Goal: Obtain resource: Download file/media

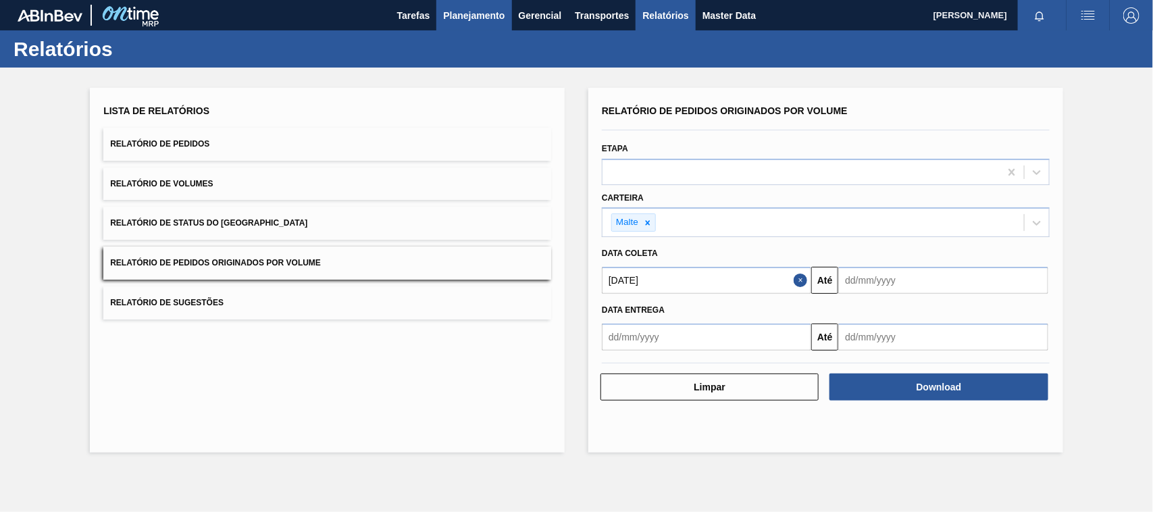
click at [473, 15] on span "Planejamento" at bounding box center [473, 15] width 61 height 16
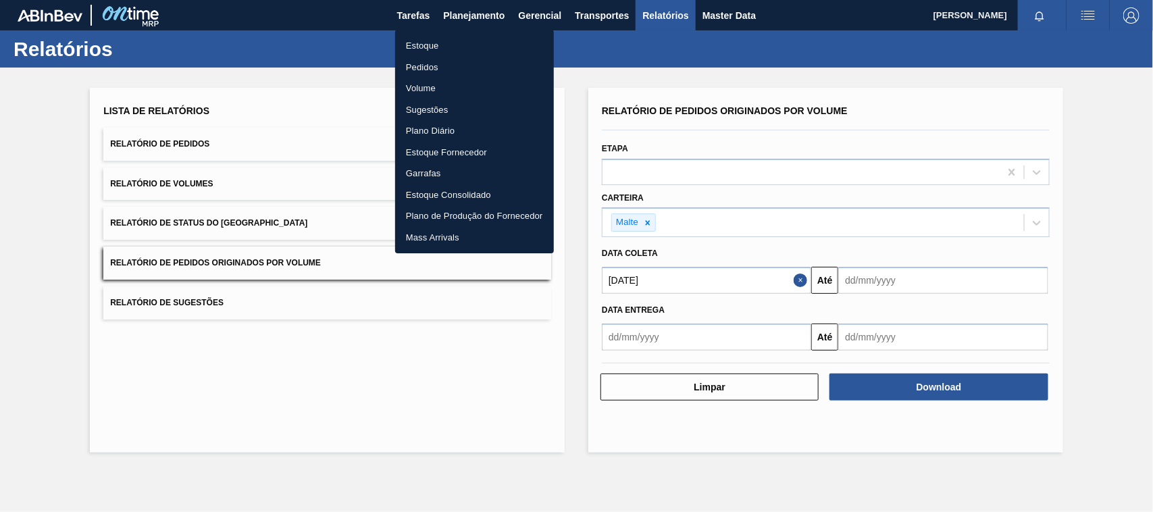
click at [467, 14] on div at bounding box center [576, 256] width 1153 height 512
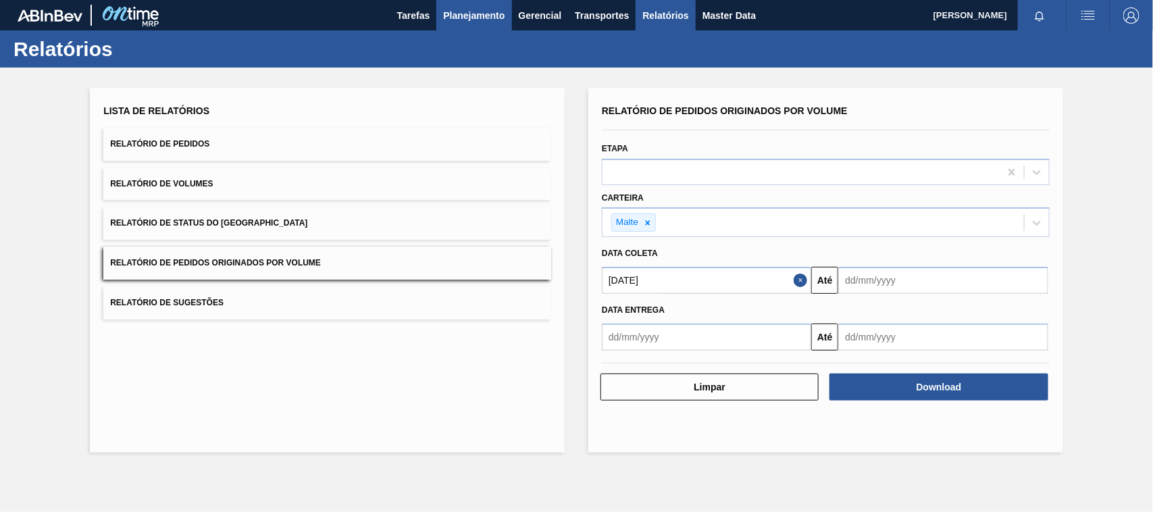
click at [475, 17] on span "Planejamento" at bounding box center [473, 15] width 61 height 16
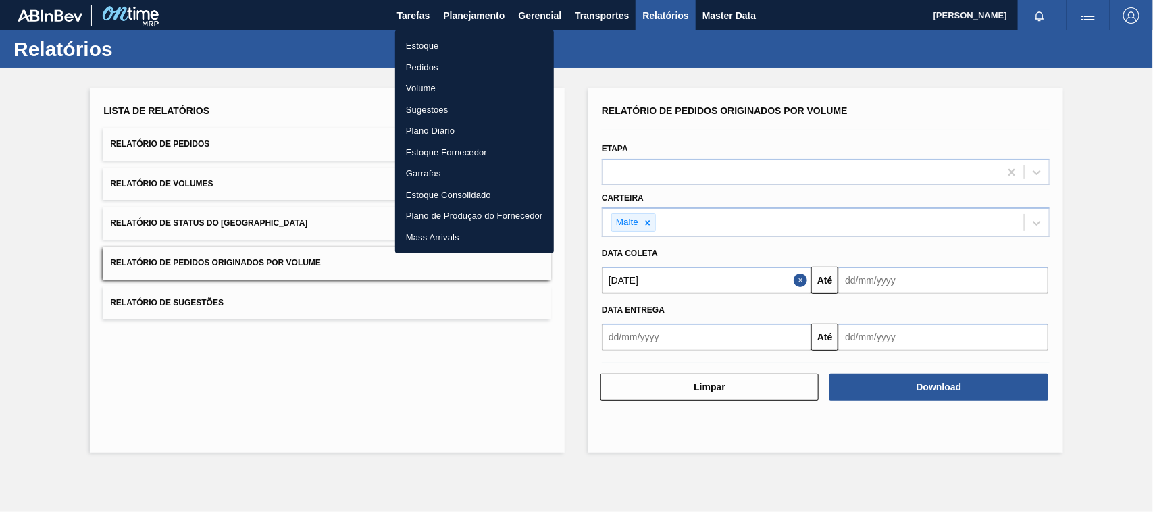
click at [428, 45] on li "Estoque" at bounding box center [474, 46] width 159 height 22
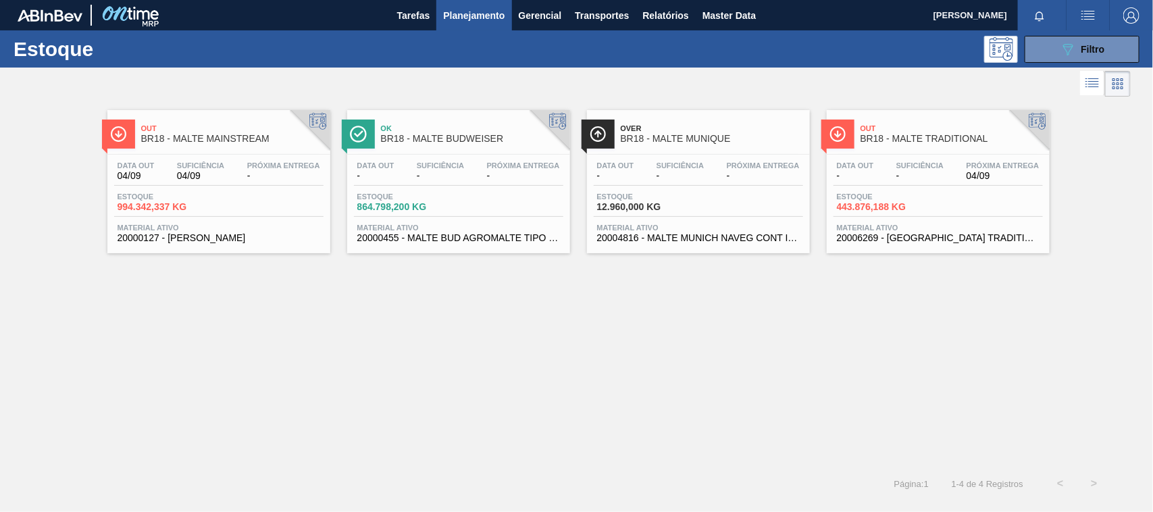
click at [892, 136] on span "BR18 - MALTE TRADITIONAL" at bounding box center [951, 139] width 182 height 10
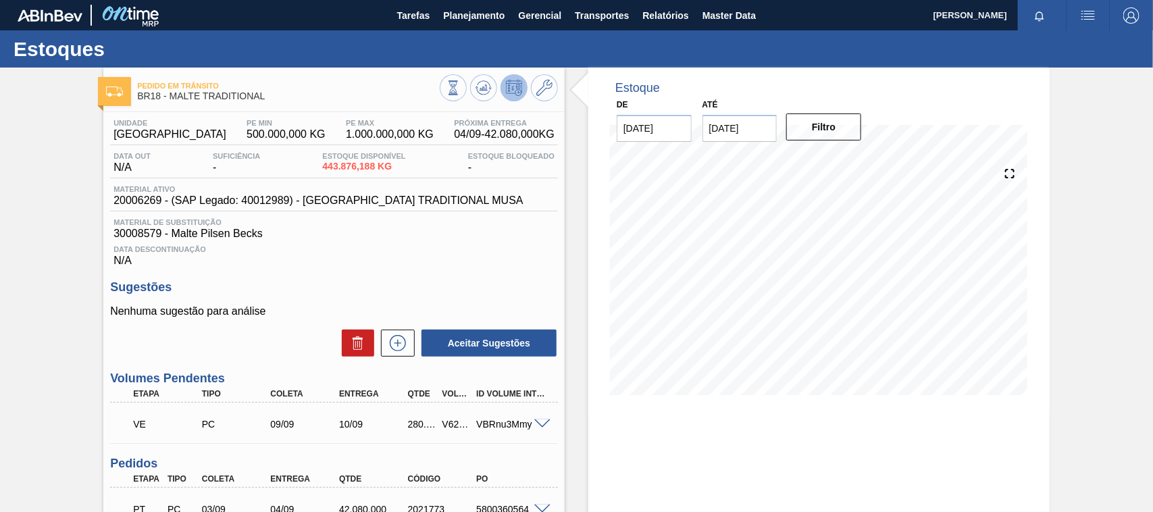
click at [659, 20] on span "Relatórios" at bounding box center [665, 15] width 46 height 16
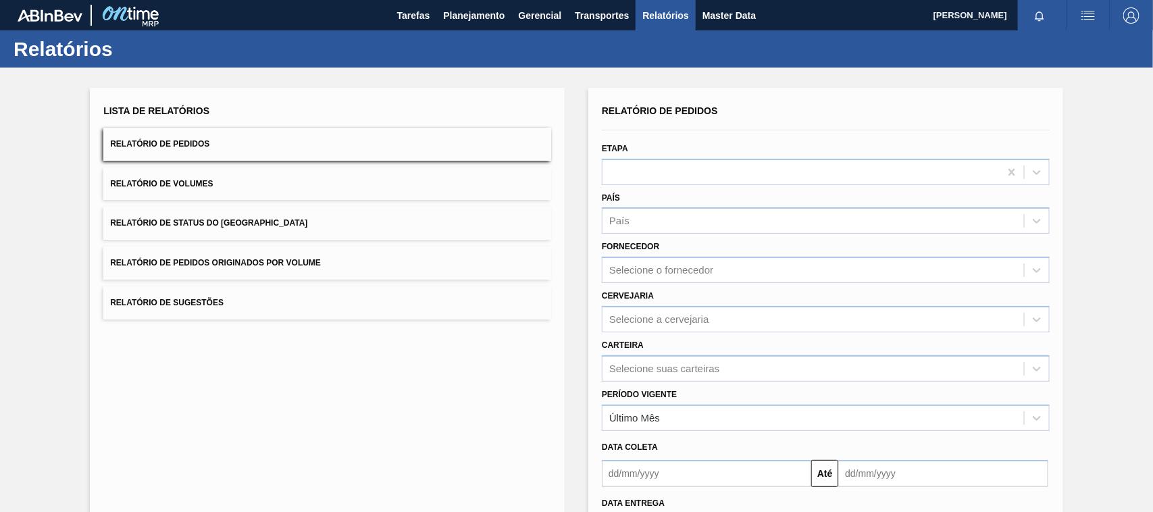
click at [297, 267] on span "Relatório de Pedidos Originados por Volume" at bounding box center [215, 262] width 211 height 9
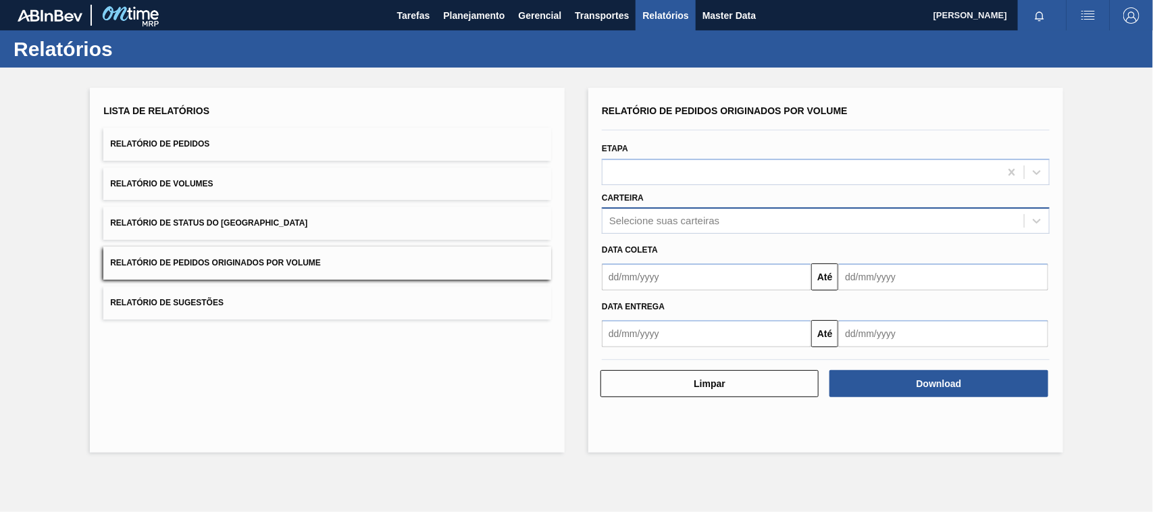
click at [645, 217] on div "Selecione suas carteiras" at bounding box center [664, 220] width 110 height 11
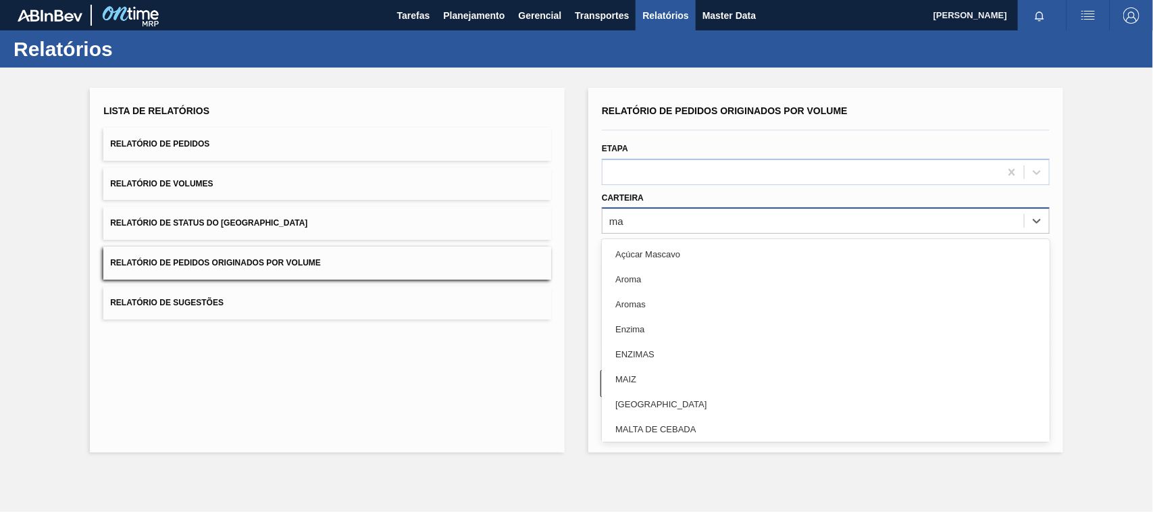
type input "mal"
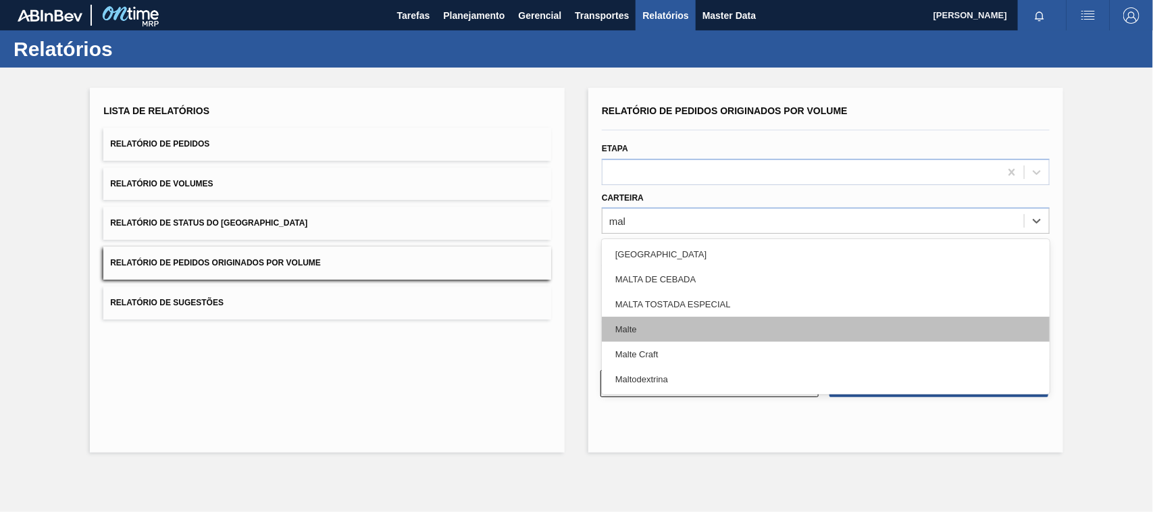
click at [640, 326] on div "Malte" at bounding box center [826, 329] width 448 height 25
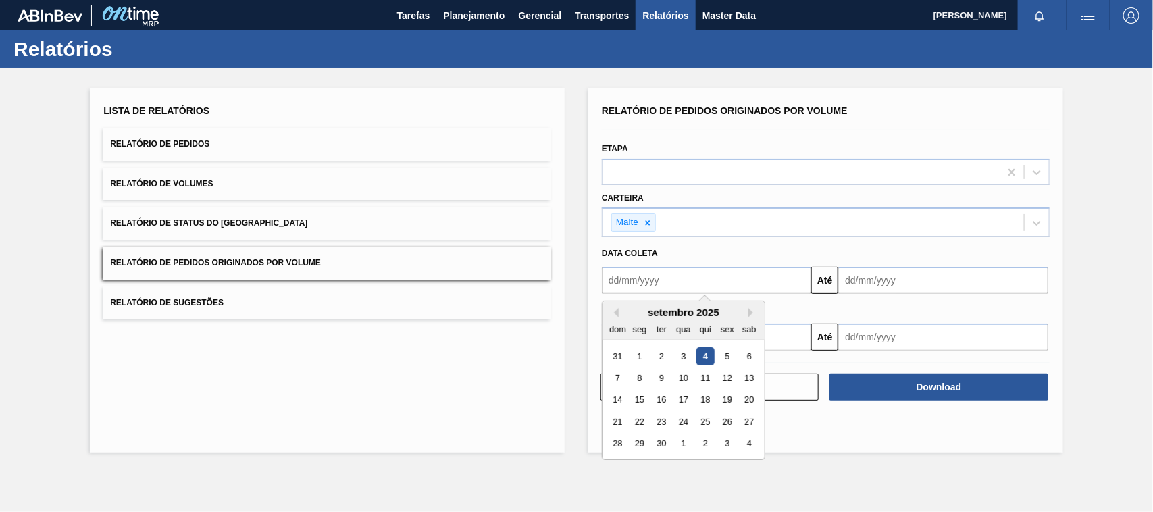
click at [715, 287] on input "text" at bounding box center [706, 280] width 209 height 27
click at [643, 376] on div "8" at bounding box center [640, 378] width 18 height 18
type input "[DATE]"
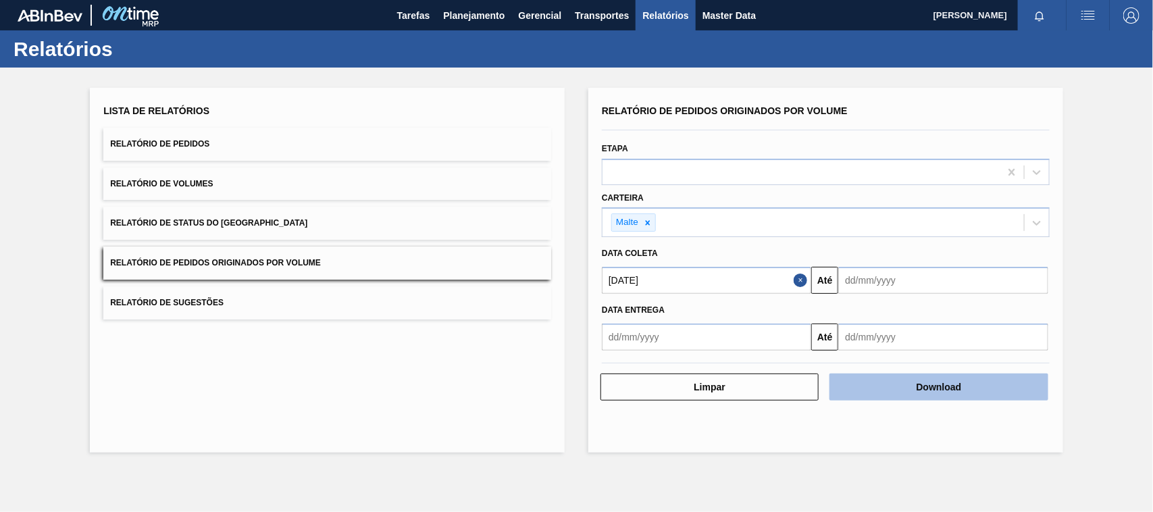
click at [907, 396] on button "Download" at bounding box center [938, 386] width 218 height 27
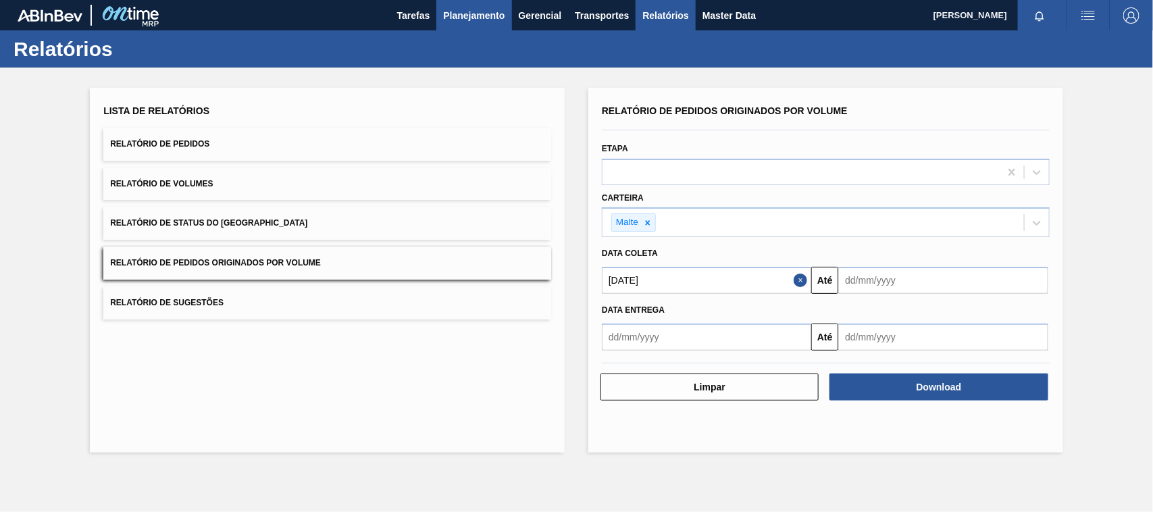
click at [450, 18] on span "Planejamento" at bounding box center [473, 15] width 61 height 16
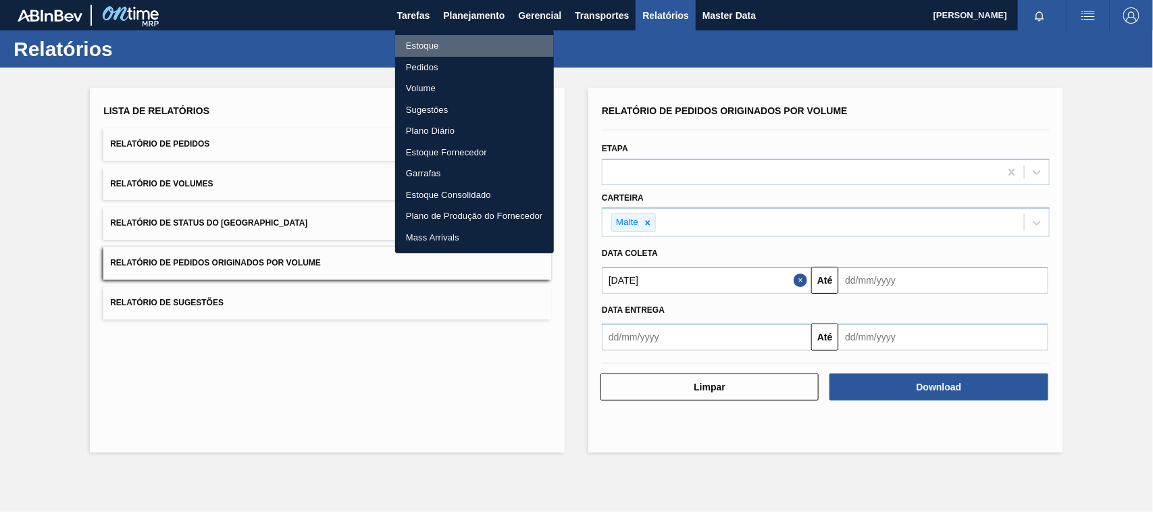
click at [429, 45] on li "Estoque" at bounding box center [474, 46] width 159 height 22
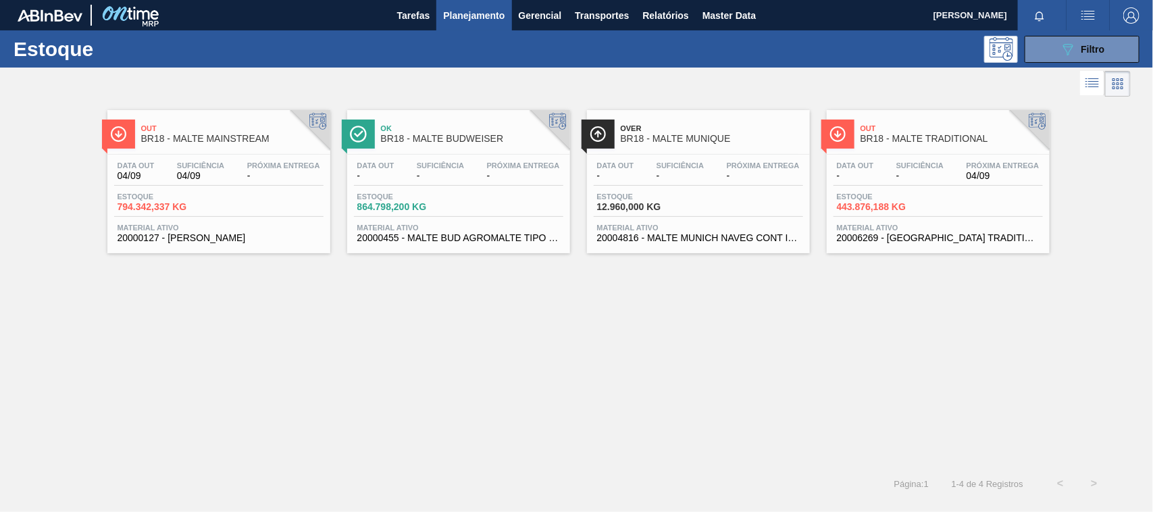
click at [912, 138] on span "BR18 - MALTE TRADITIONAL" at bounding box center [951, 139] width 182 height 10
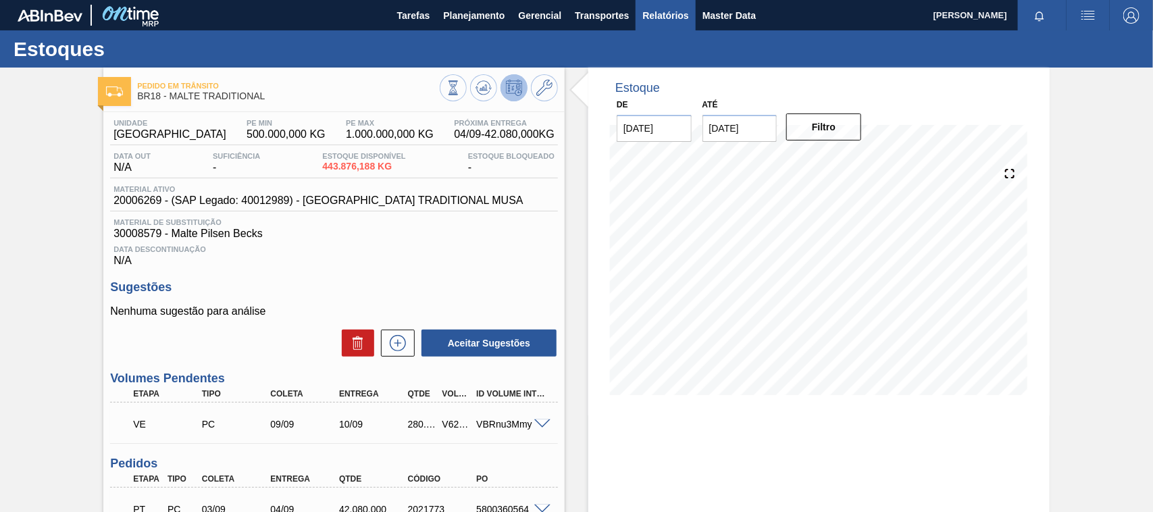
click at [665, 18] on span "Relatórios" at bounding box center [665, 15] width 46 height 16
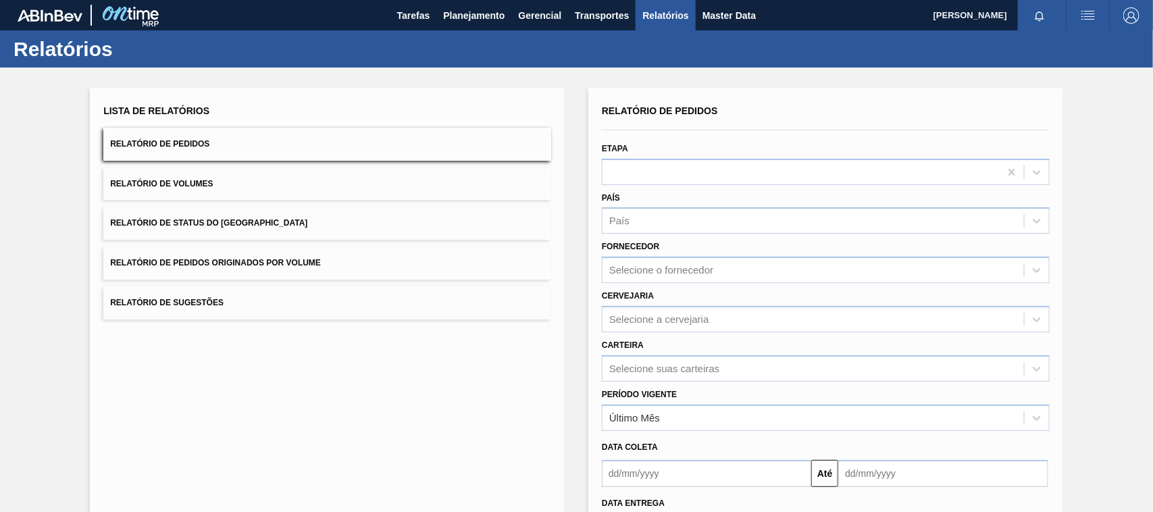
click at [296, 254] on button "Relatório de Pedidos Originados por Volume" at bounding box center [327, 263] width 448 height 33
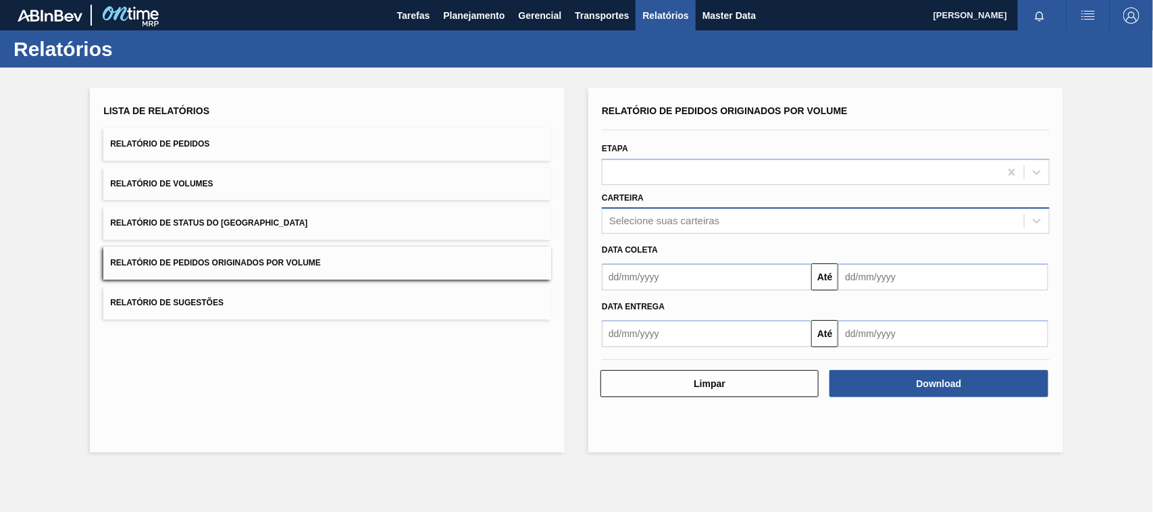
click at [639, 217] on div "Selecione suas carteiras" at bounding box center [664, 220] width 110 height 11
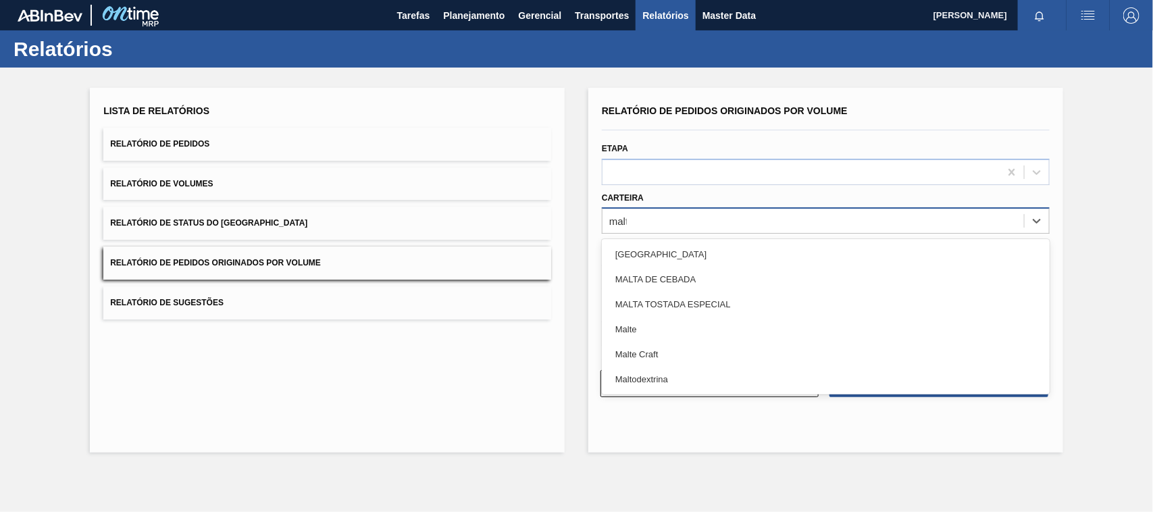
type input "malte"
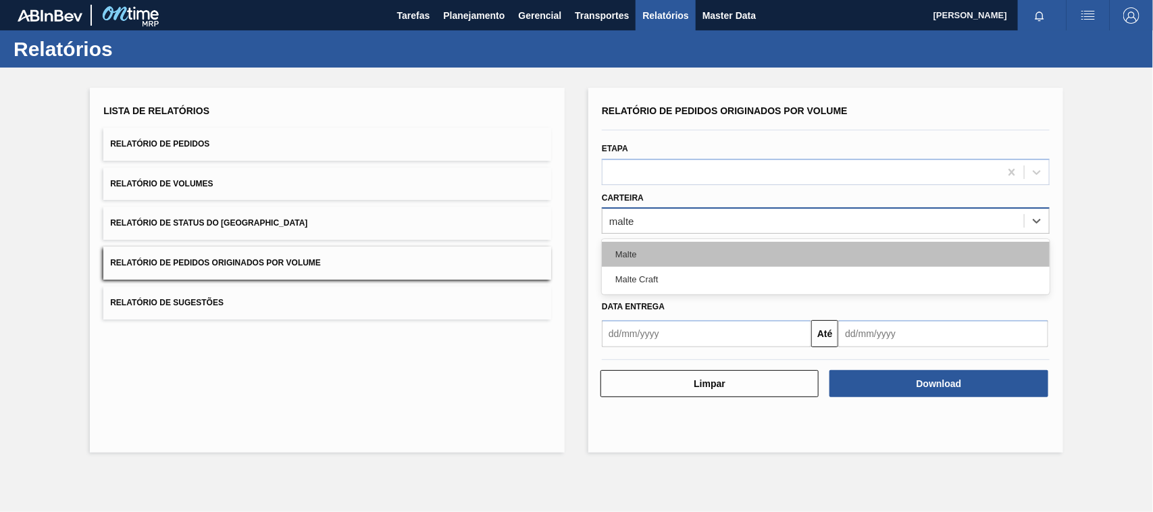
click at [634, 249] on div "Malte" at bounding box center [826, 254] width 448 height 25
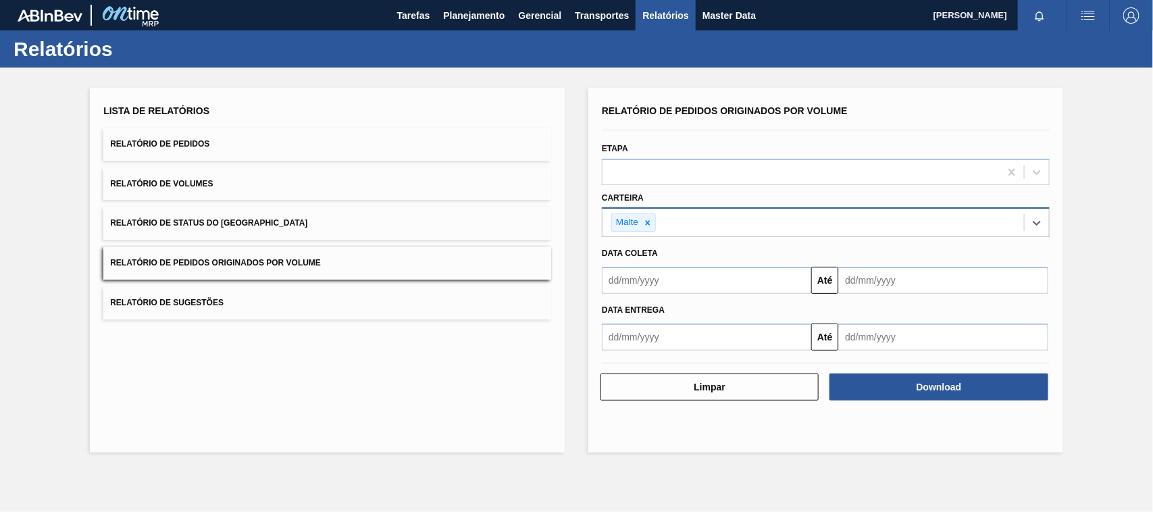
click at [660, 282] on input "text" at bounding box center [706, 280] width 209 height 27
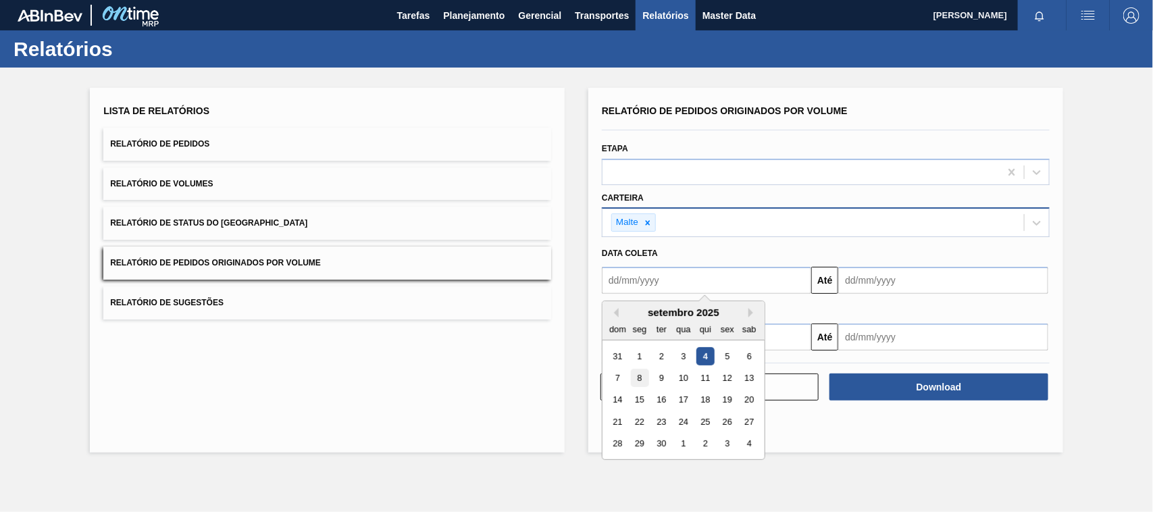
click at [637, 377] on div "8" at bounding box center [640, 378] width 18 height 18
type input "[DATE]"
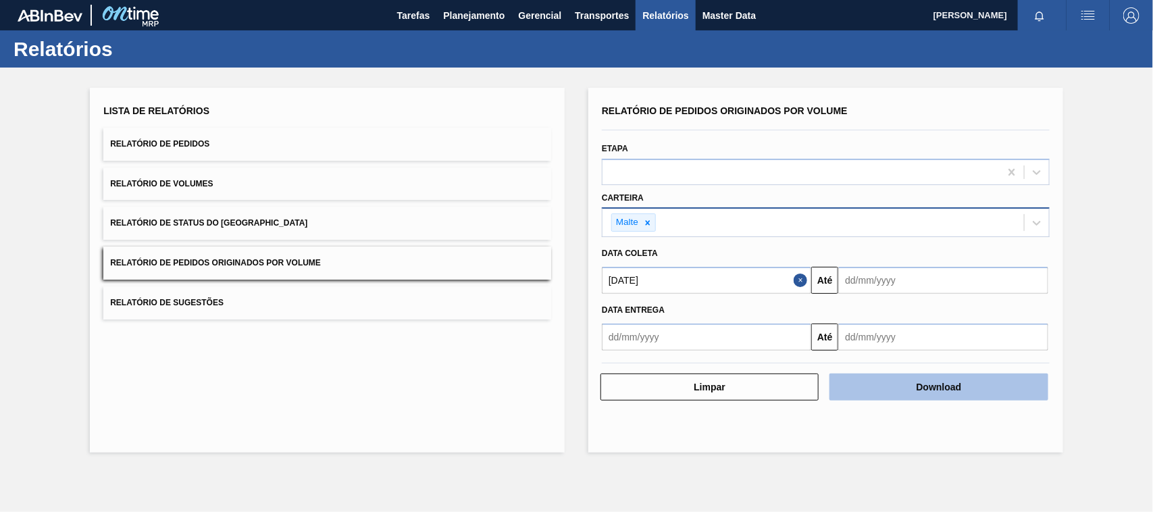
click at [923, 390] on button "Download" at bounding box center [938, 386] width 218 height 27
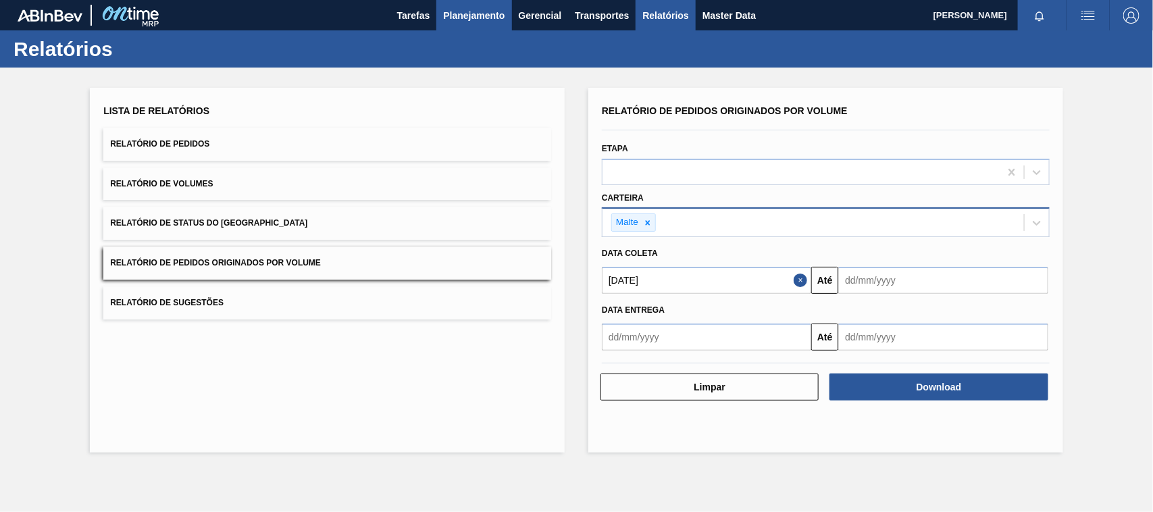
click at [471, 14] on span "Planejamento" at bounding box center [473, 15] width 61 height 16
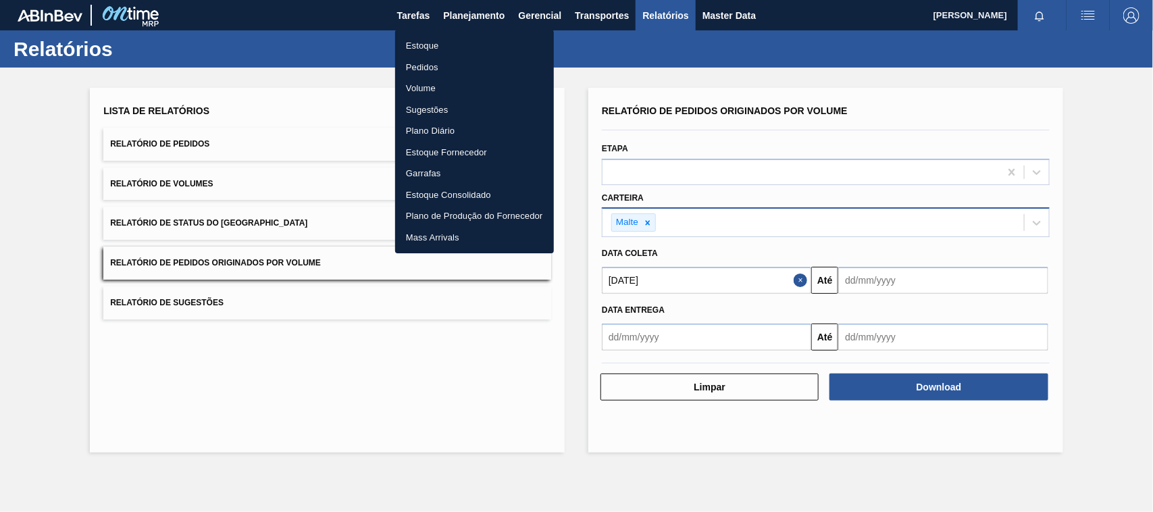
click at [419, 46] on li "Estoque" at bounding box center [474, 46] width 159 height 22
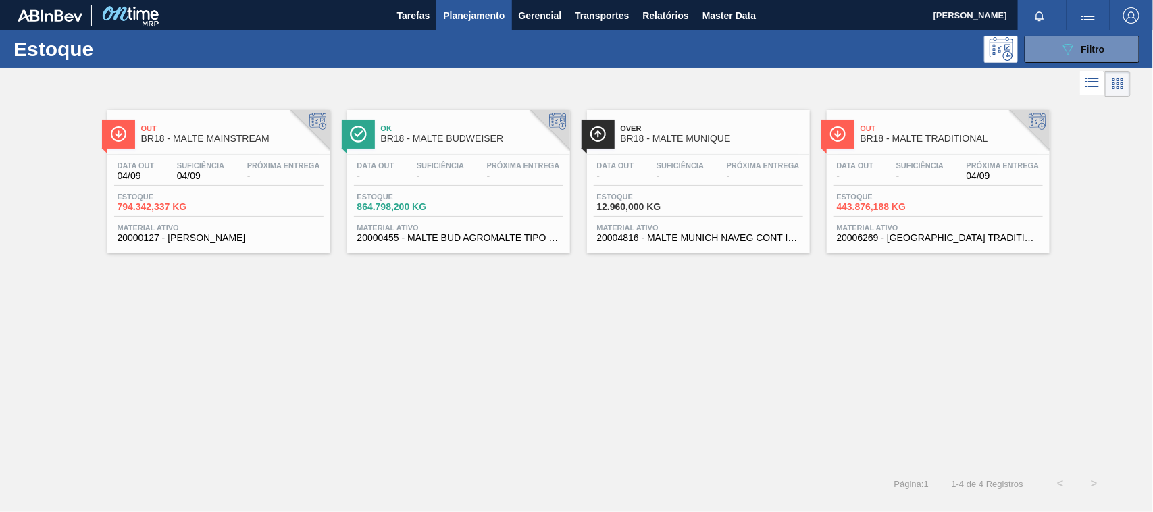
click at [163, 137] on span "BR18 - MALTE MAINSTREAM" at bounding box center [232, 139] width 182 height 10
click at [869, 134] on span "BR18 - MALTE TRADITIONAL" at bounding box center [951, 139] width 182 height 10
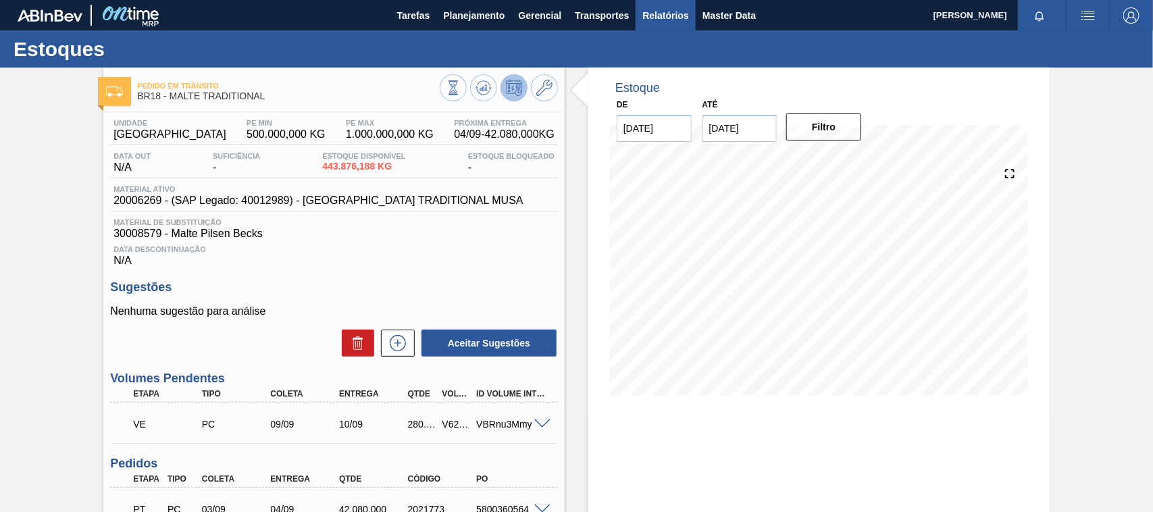
click at [667, 11] on span "Relatórios" at bounding box center [665, 15] width 46 height 16
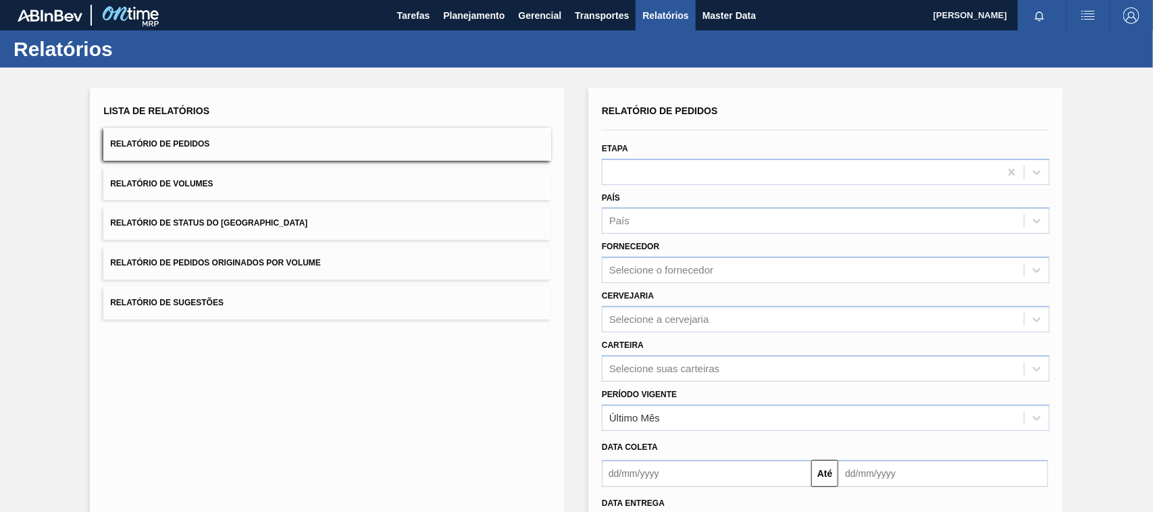
click at [251, 267] on span "Relatório de Pedidos Originados por Volume" at bounding box center [215, 262] width 211 height 9
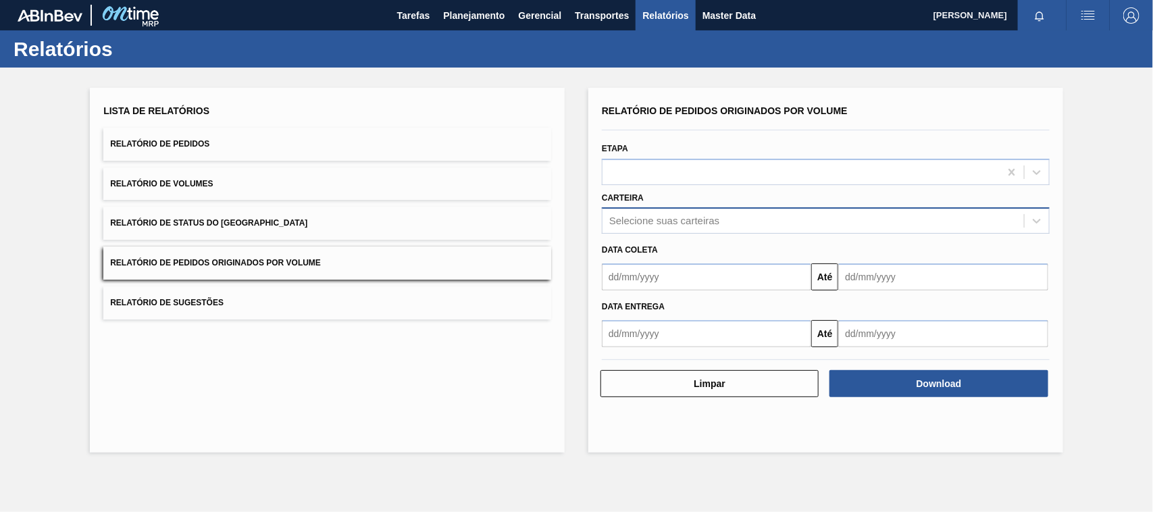
click at [638, 221] on div "Selecione suas carteiras" at bounding box center [664, 220] width 110 height 11
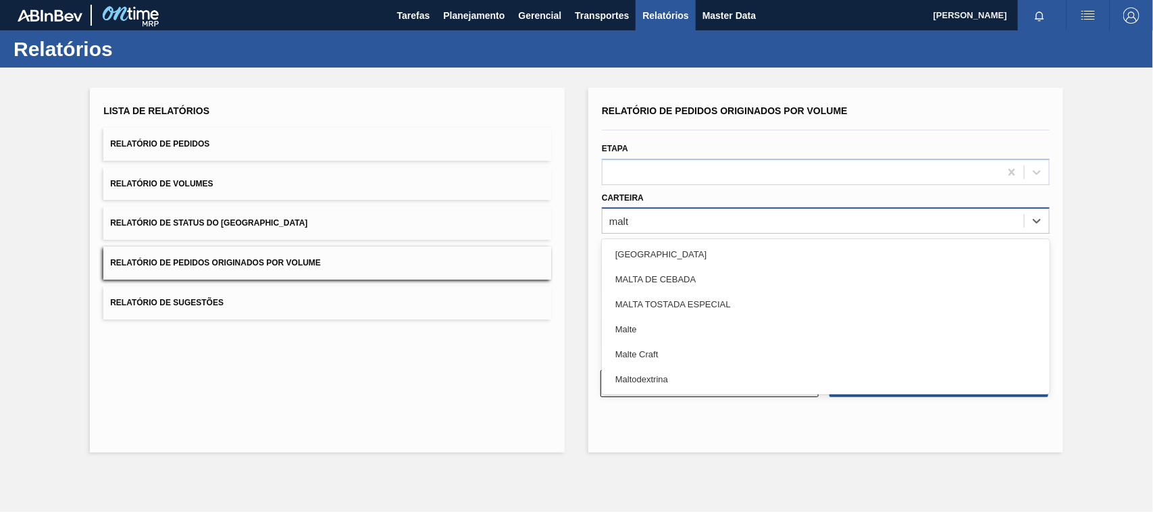
type input "malte"
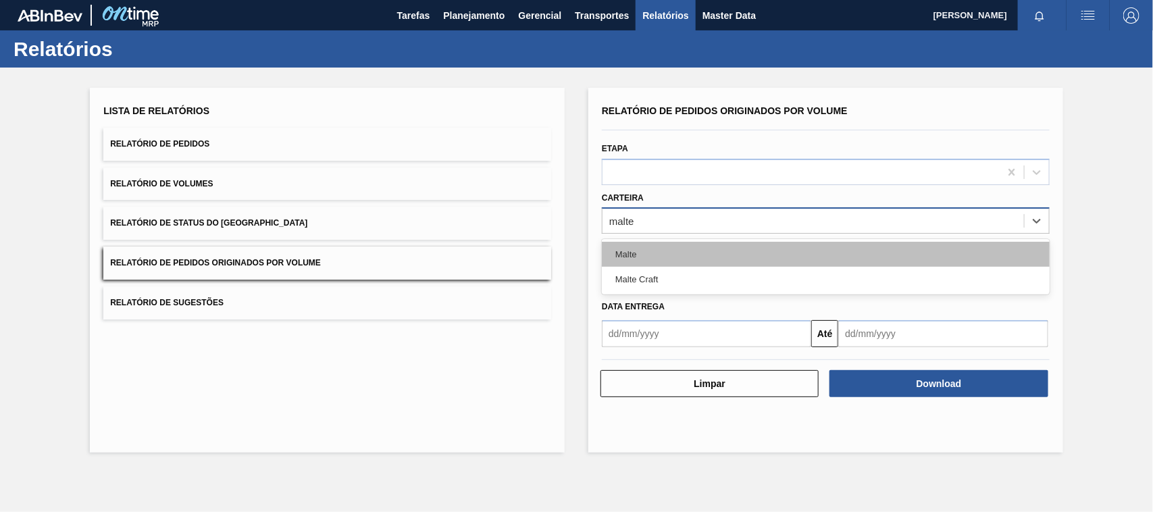
click at [638, 254] on div "Malte" at bounding box center [826, 254] width 448 height 25
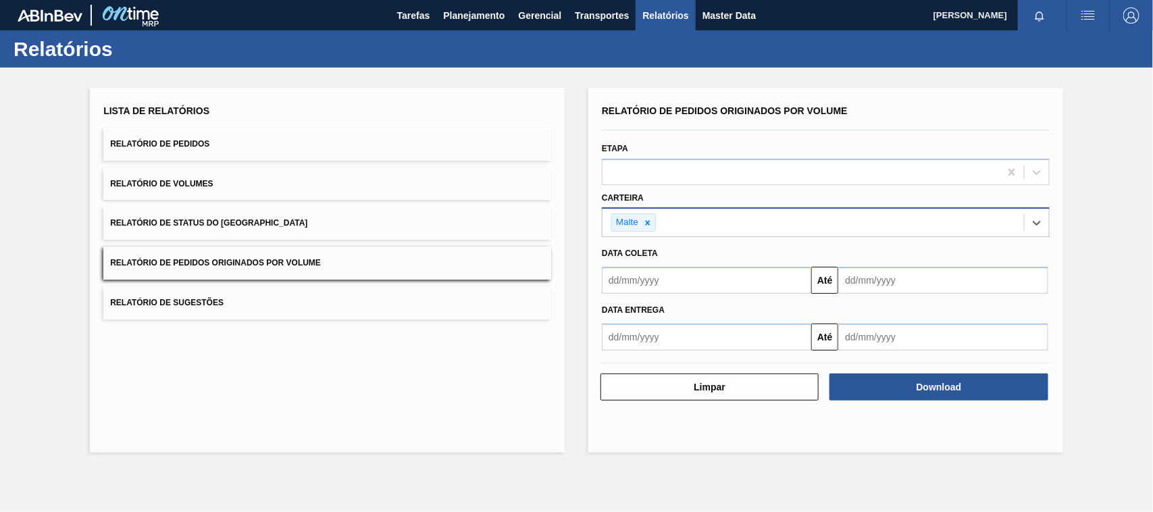
click at [664, 287] on input "text" at bounding box center [706, 280] width 209 height 27
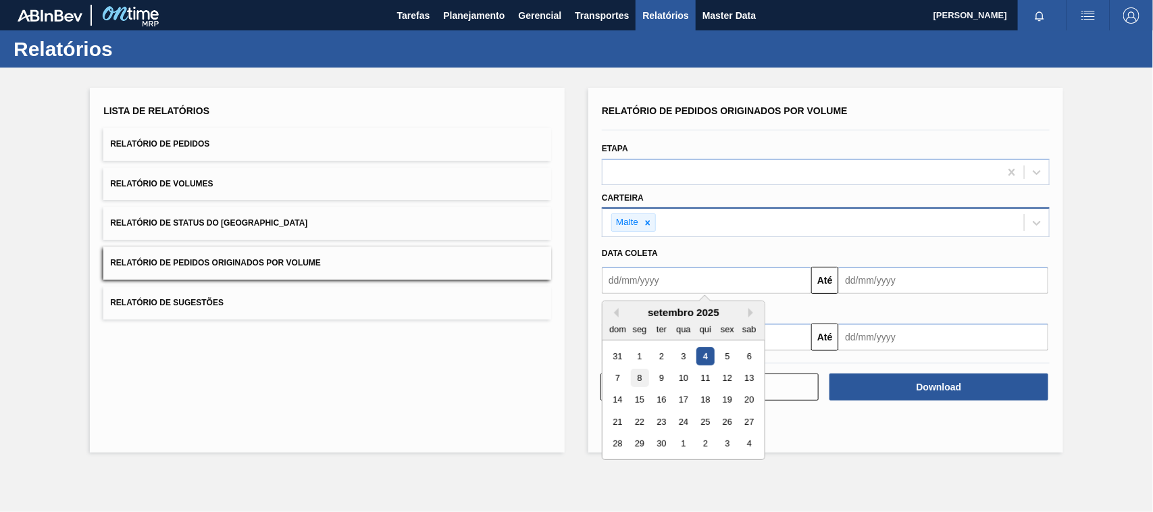
click at [644, 382] on div "8" at bounding box center [640, 378] width 18 height 18
type input "[DATE]"
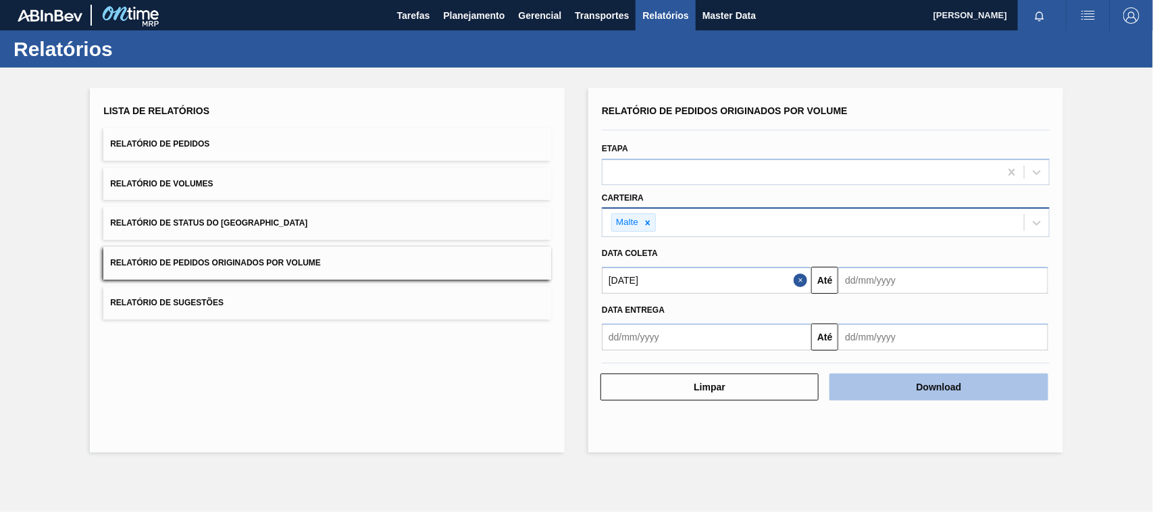
click at [935, 389] on button "Download" at bounding box center [938, 386] width 218 height 27
click at [903, 390] on button "Download" at bounding box center [938, 386] width 218 height 27
click at [933, 388] on button "Download" at bounding box center [938, 386] width 218 height 27
click at [937, 394] on button "Download" at bounding box center [938, 386] width 218 height 27
click at [883, 386] on button "Download" at bounding box center [938, 386] width 218 height 27
